Goal: Transaction & Acquisition: Purchase product/service

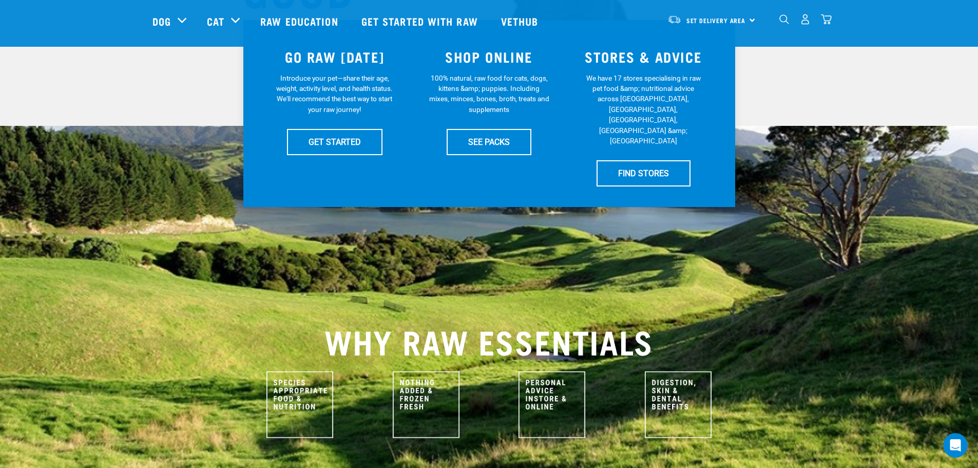
scroll to position [205, 0]
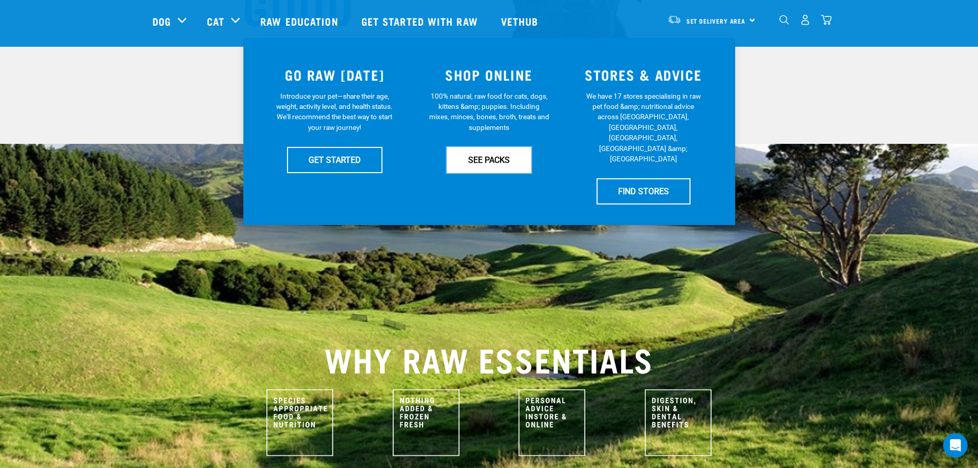
click at [475, 164] on link "SEE PACKS" at bounding box center [489, 160] width 85 height 26
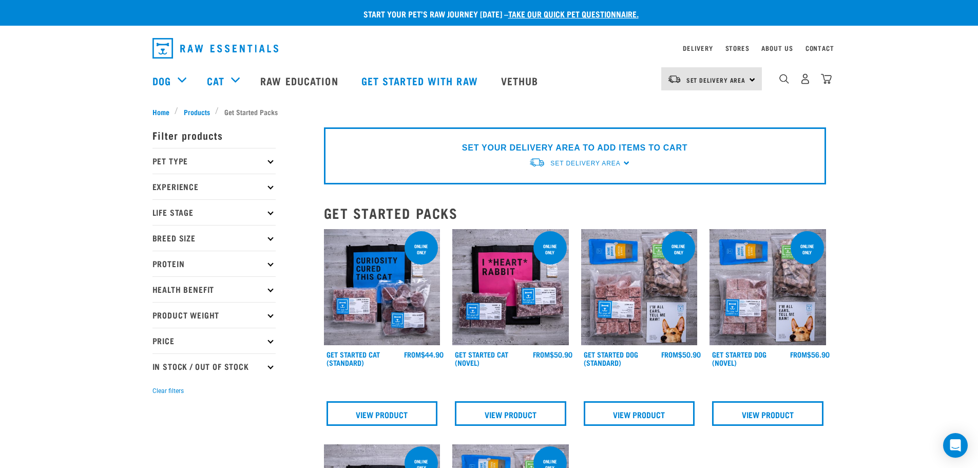
click at [275, 168] on p "Pet Type" at bounding box center [214, 161] width 123 height 26
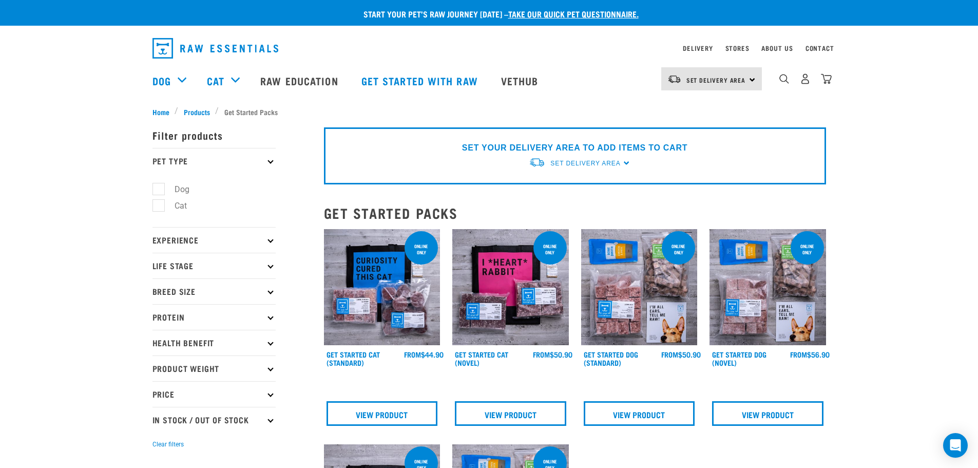
click at [183, 190] on label "Dog" at bounding box center [175, 189] width 35 height 13
click at [159, 190] on input "Dog" at bounding box center [156, 187] width 7 height 7
checkbox input "true"
click at [938, 315] on div "Start your pet’s raw journey today – take our quick pet questionnaire. Delivery…" at bounding box center [489, 422] width 978 height 844
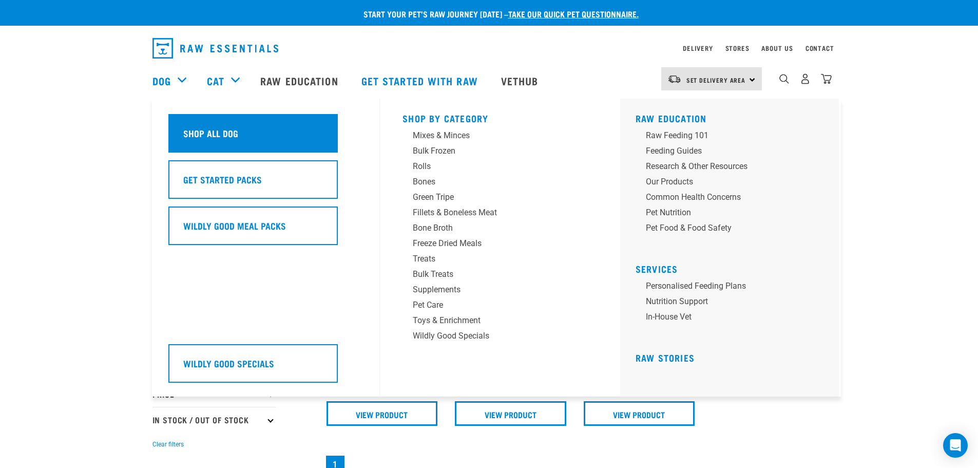
click at [198, 135] on h5 "Shop All Dog" at bounding box center [210, 132] width 55 height 13
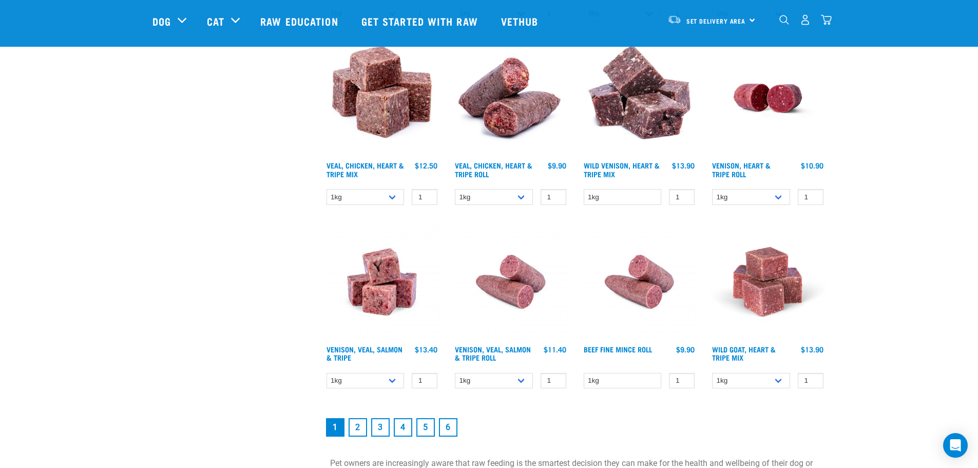
scroll to position [1335, 0]
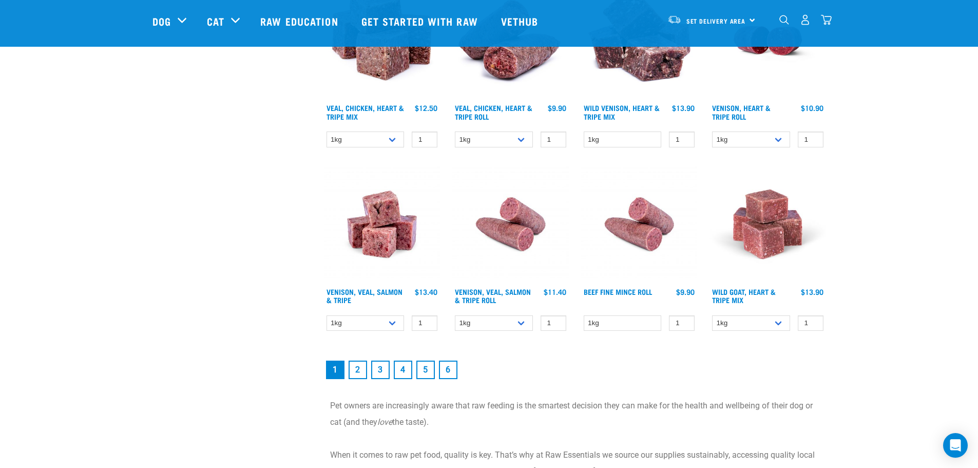
click at [356, 368] on link "2" at bounding box center [358, 370] width 18 height 18
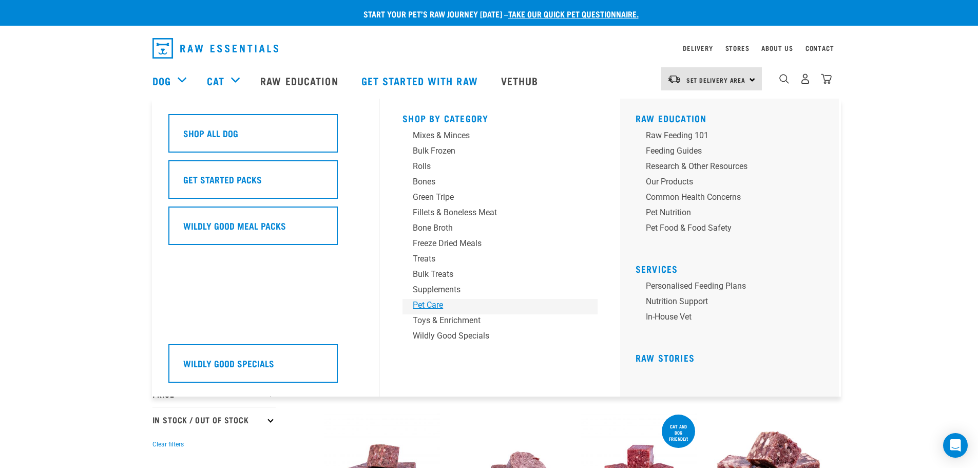
click at [432, 304] on div "Pet Care" at bounding box center [493, 305] width 160 height 12
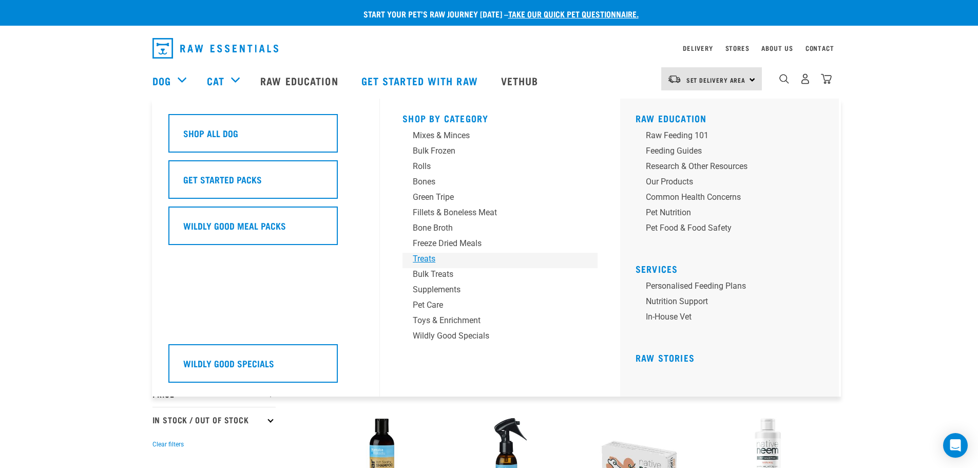
click at [436, 257] on div "Treats" at bounding box center [493, 259] width 160 height 12
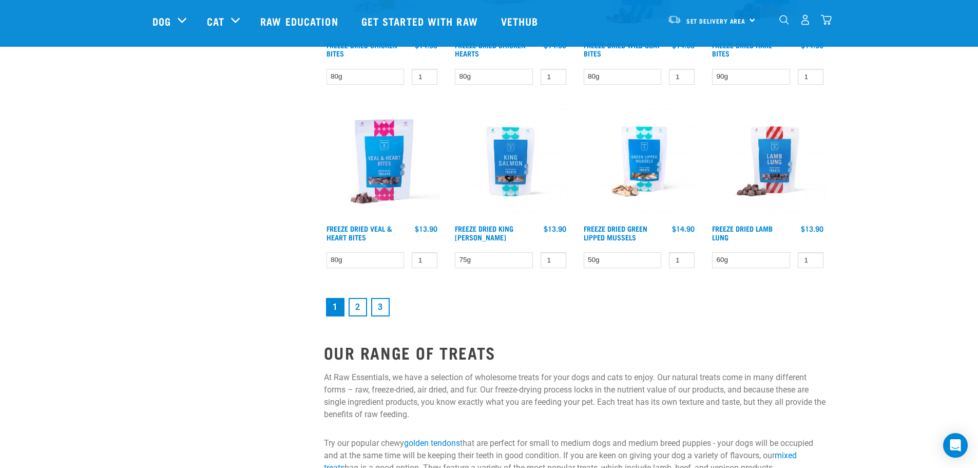
scroll to position [1335, 0]
click at [356, 306] on link "2" at bounding box center [358, 306] width 18 height 18
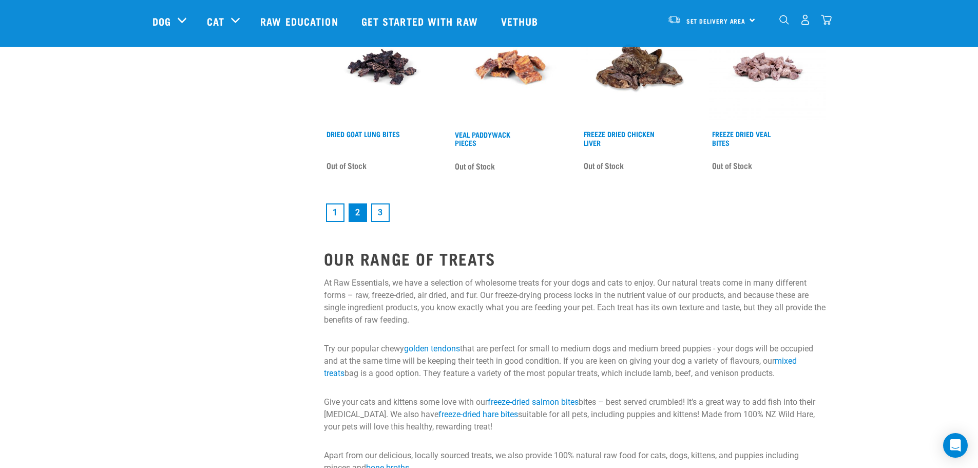
scroll to position [1438, 0]
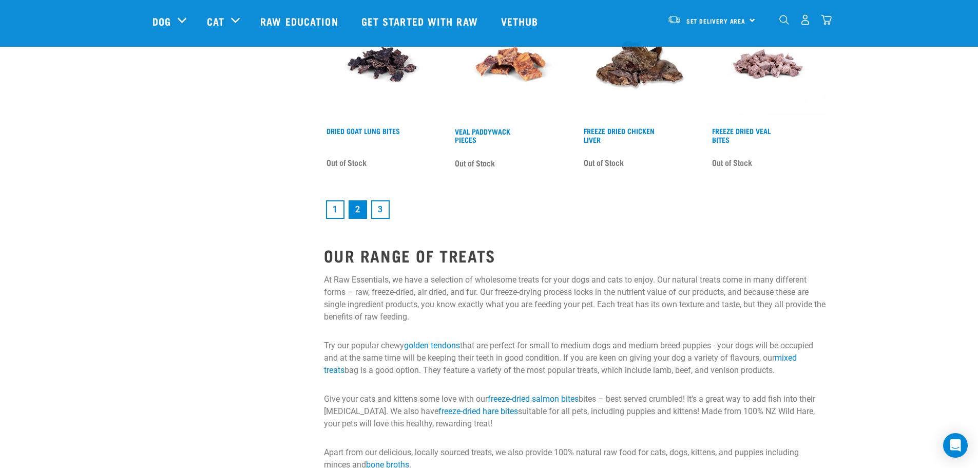
click at [380, 204] on link "3" at bounding box center [380, 209] width 18 height 18
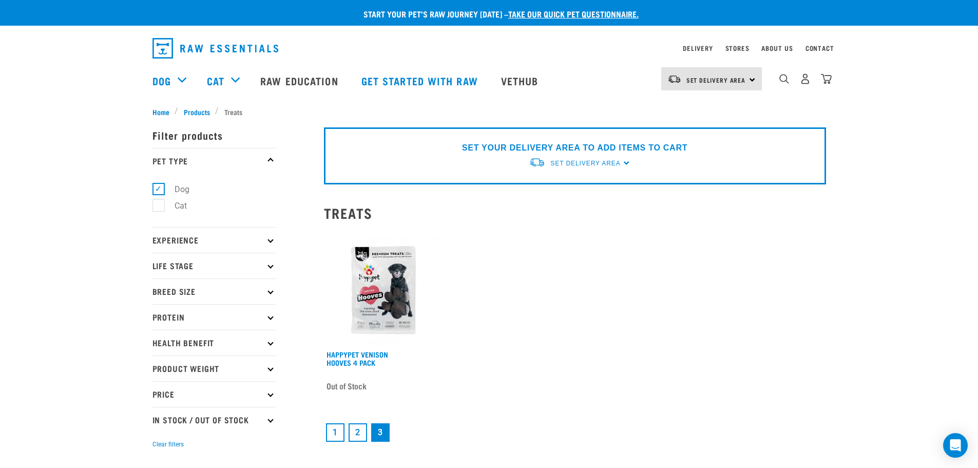
click at [339, 429] on link "1" at bounding box center [335, 432] width 18 height 18
